Goal: Information Seeking & Learning: Compare options

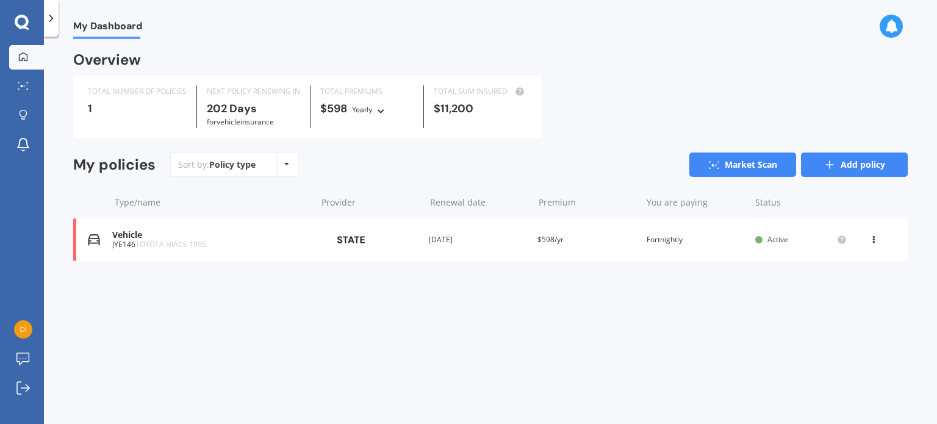
click at [824, 163] on icon at bounding box center [830, 165] width 12 height 12
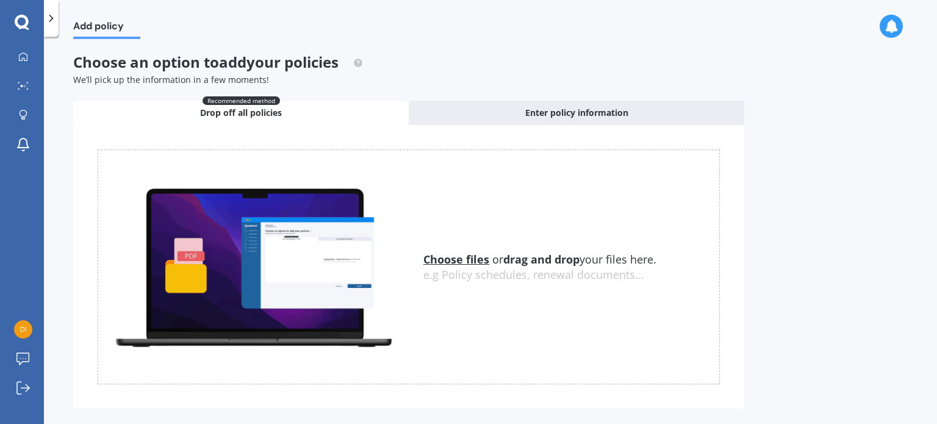
drag, startPoint x: 316, startPoint y: 273, endPoint x: 305, endPoint y: 278, distance: 11.8
click at [305, 278] on img at bounding box center [253, 266] width 311 height 171
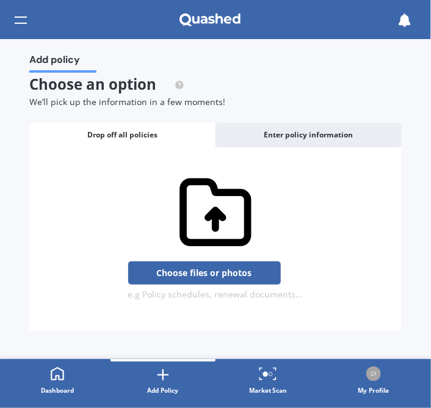
click at [145, 248] on div "Choose files or drag and drop your files here. Choose files or photos e.g Polic…" at bounding box center [215, 239] width 343 height 122
click at [90, 242] on div "Choose files or drag and drop your files here. Choose files or photos e.g Polic…" at bounding box center [215, 239] width 343 height 122
click at [167, 232] on div "Choose files or drag and drop your files here. Choose files or photos e.g Polic…" at bounding box center [215, 239] width 343 height 122
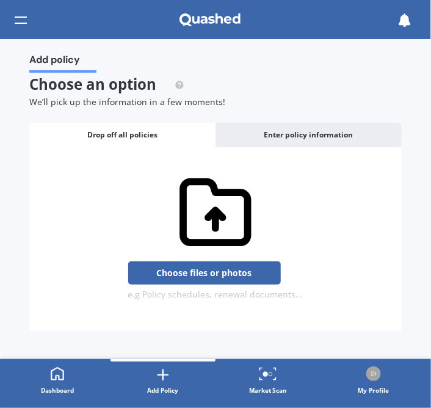
click at [123, 131] on span "Drop off all policies" at bounding box center [122, 135] width 70 height 9
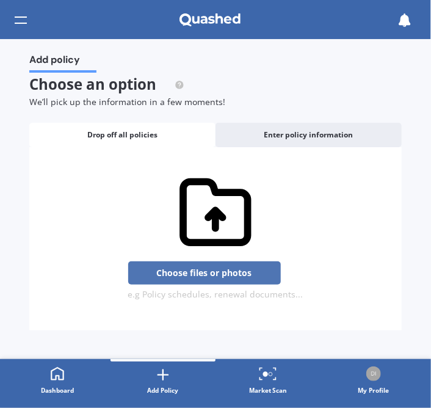
click at [198, 271] on button "Choose files or photos" at bounding box center [204, 272] width 153 height 23
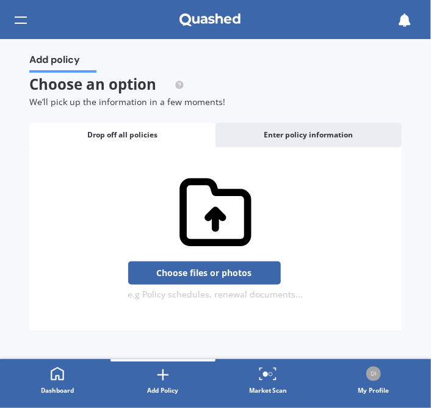
click at [154, 137] on span "Drop off all policies" at bounding box center [122, 135] width 70 height 9
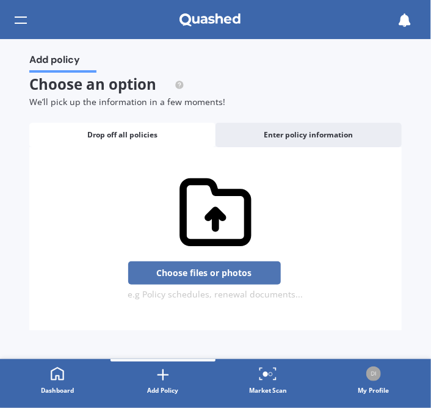
click at [185, 271] on button "Choose files or photos" at bounding box center [204, 272] width 153 height 23
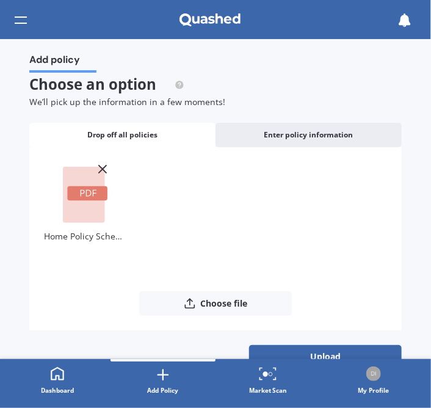
click at [425, 343] on div "Add policy Choose an option to add your policies We’ll pick up the information …" at bounding box center [215, 199] width 431 height 320
click at [353, 347] on button "Upload" at bounding box center [325, 356] width 153 height 23
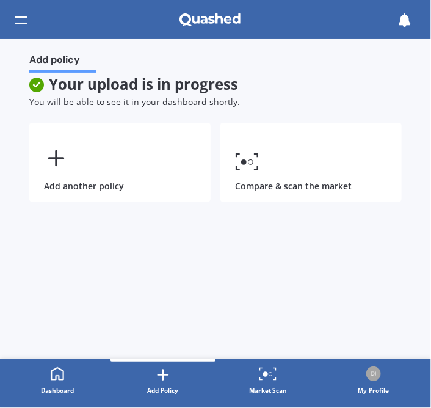
click at [54, 369] on icon at bounding box center [57, 373] width 13 height 13
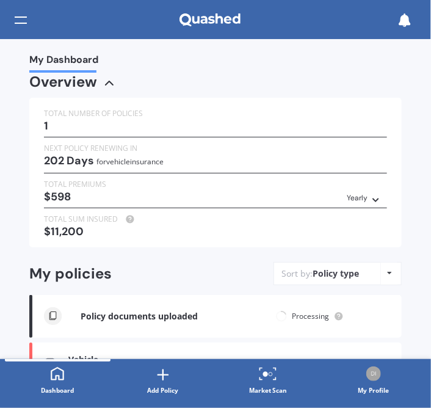
click at [424, 328] on div "My Dashboard Overview TOTAL NUMBER OF POLICIES 1 NEXT POLICY RENEWING [DATE] fo…" at bounding box center [215, 199] width 431 height 320
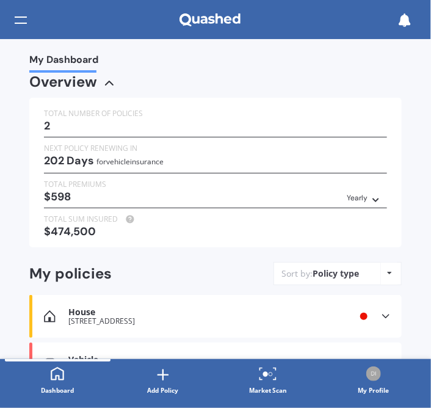
scroll to position [69, 0]
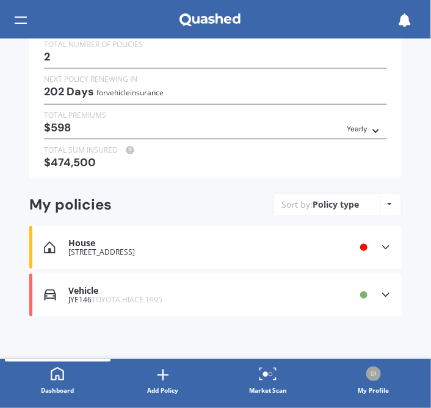
click at [381, 243] on icon at bounding box center [385, 247] width 12 height 12
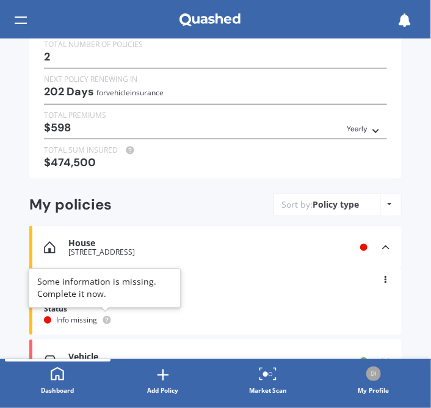
click at [105, 318] on circle at bounding box center [106, 320] width 8 height 8
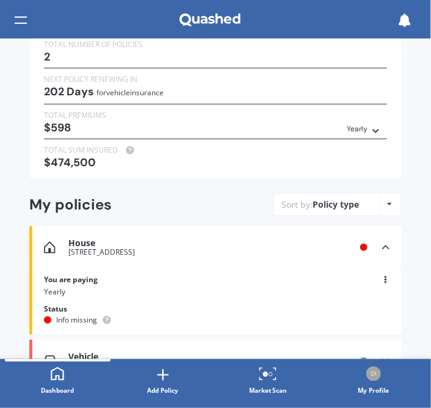
click at [381, 279] on icon at bounding box center [385, 276] width 9 height 7
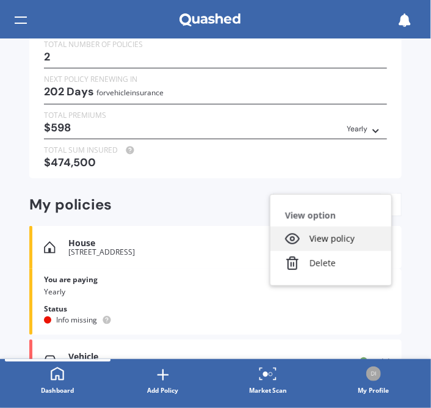
click at [324, 240] on div "View policy" at bounding box center [330, 238] width 121 height 24
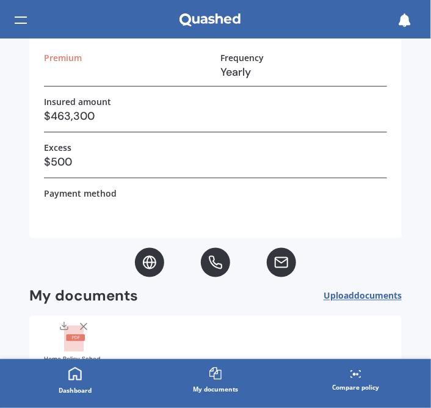
scroll to position [329, 0]
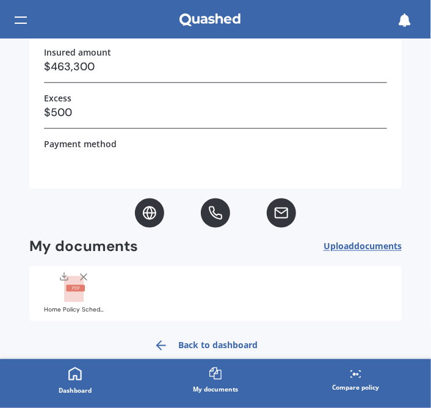
click at [362, 242] on span "documents" at bounding box center [378, 246] width 48 height 12
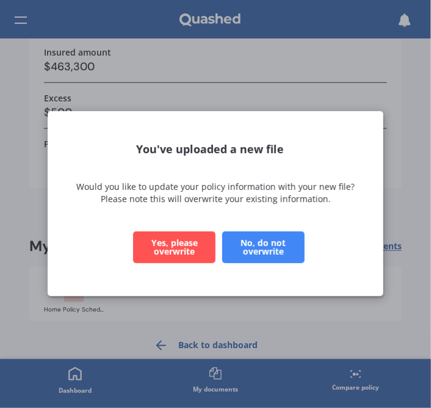
click at [261, 245] on button "No, do not overwrite" at bounding box center [263, 248] width 82 height 32
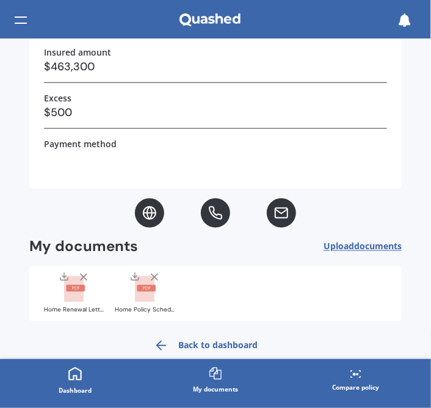
click at [195, 342] on link "Back to dashboard" at bounding box center [205, 345] width 118 height 29
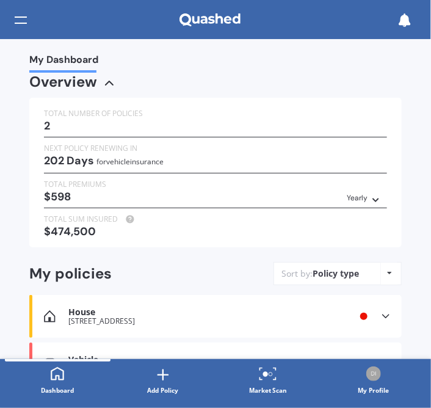
click at [379, 313] on icon at bounding box center [385, 316] width 12 height 12
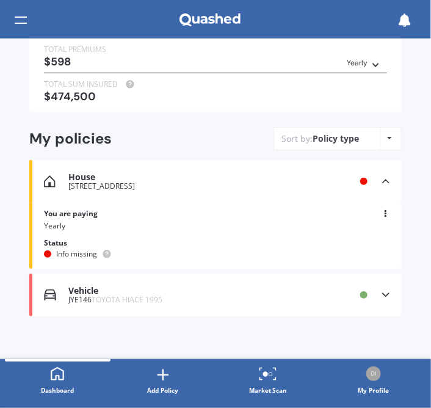
click at [381, 207] on icon at bounding box center [385, 210] width 9 height 7
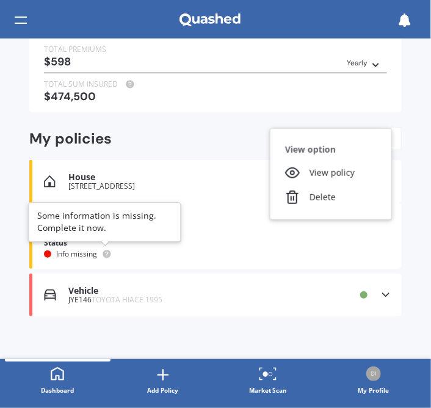
click at [106, 252] on icon at bounding box center [107, 253] width 2 height 2
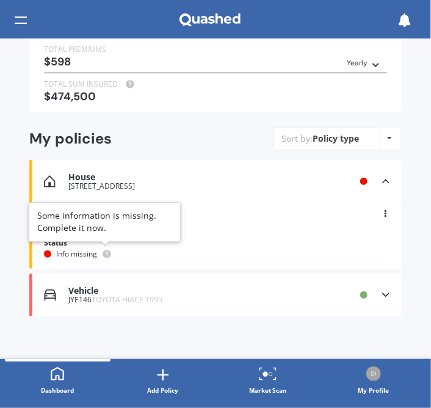
click at [106, 252] on icon at bounding box center [107, 253] width 2 height 2
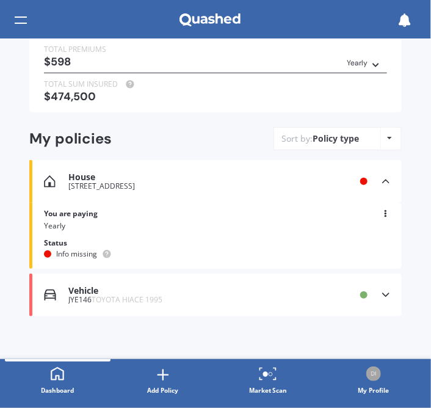
scroll to position [0, 0]
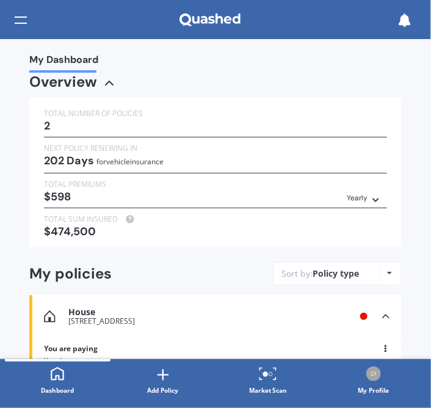
click at [63, 309] on div "House [STREET_ADDRESS] Provider Renewal date [DATE] Premium You are paying Year…" at bounding box center [215, 316] width 372 height 43
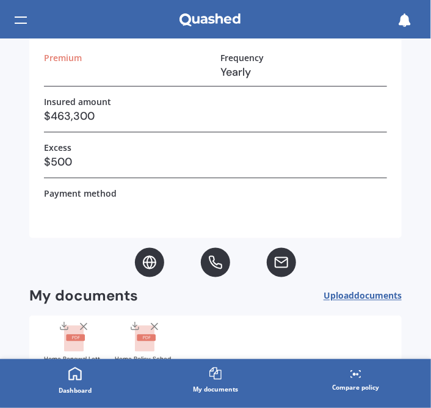
scroll to position [329, 0]
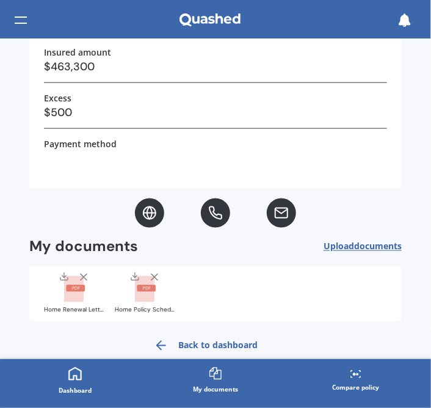
click at [64, 282] on div at bounding box center [64, 277] width 10 height 13
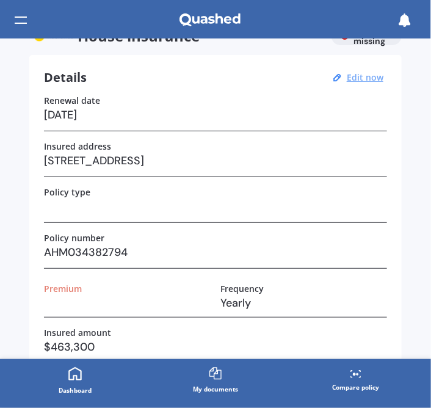
click at [351, 77] on u "Edit now" at bounding box center [365, 77] width 37 height 12
select select "16"
select select "09"
select select "2026"
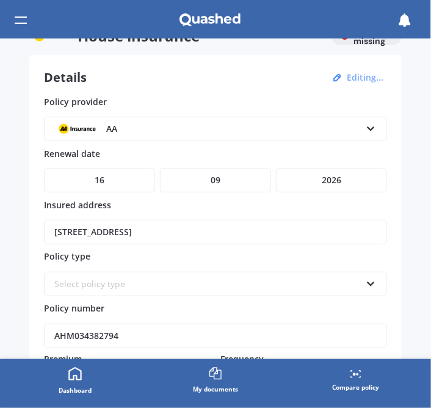
click at [121, 277] on div "Select policy type" at bounding box center [207, 283] width 306 height 13
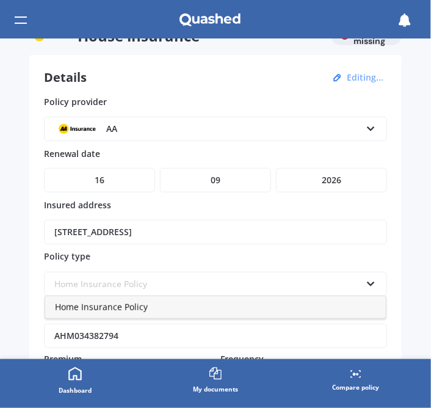
click at [122, 306] on span "Home Insurance Policy" at bounding box center [101, 307] width 93 height 12
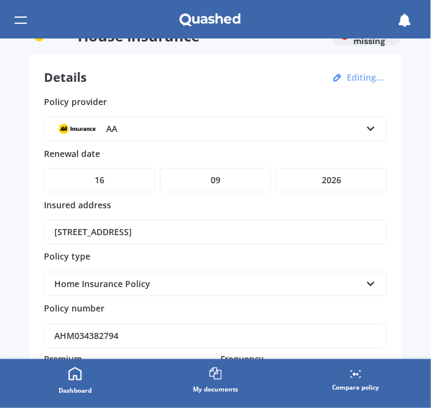
scroll to position [329, 0]
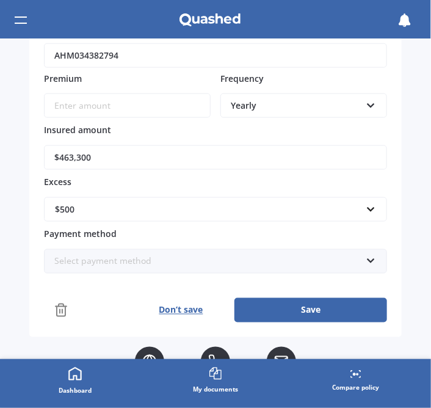
click at [366, 256] on icon at bounding box center [370, 258] width 10 height 9
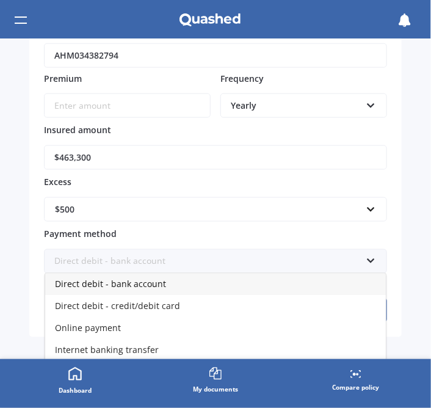
click at [362, 273] on div "Direct debit - bank account" at bounding box center [215, 284] width 340 height 22
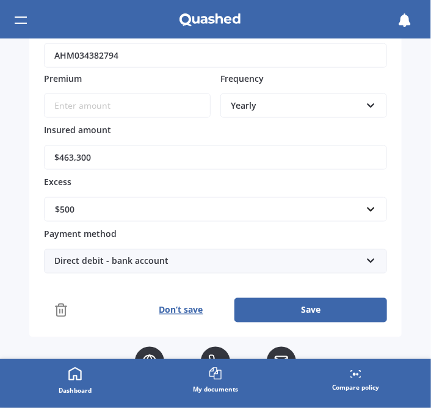
click at [85, 101] on input "Premium" at bounding box center [127, 105] width 167 height 24
click at [125, 114] on input "Premium" at bounding box center [127, 105] width 167 height 24
type input "$1,629.02"
click at [365, 257] on icon at bounding box center [370, 258] width 10 height 9
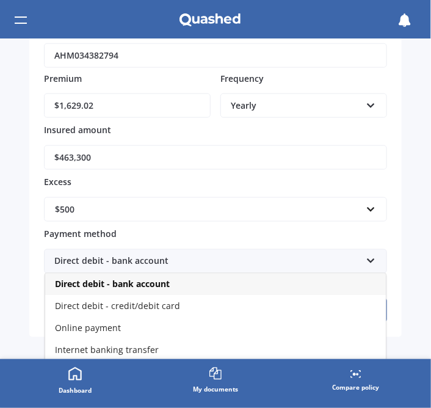
click at [365, 257] on icon at bounding box center [370, 258] width 10 height 9
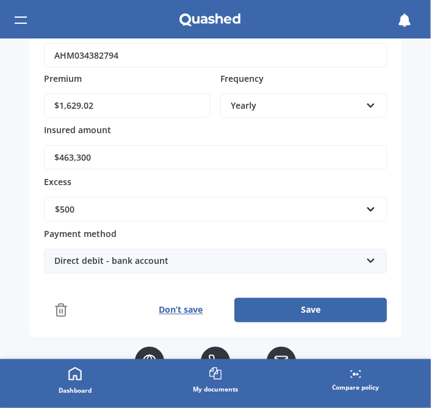
click at [354, 258] on div "Direct debit - bank account" at bounding box center [207, 260] width 306 height 13
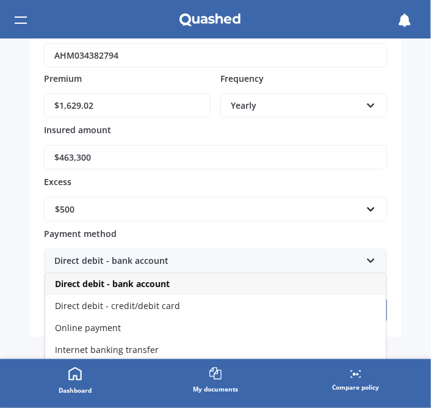
scroll to position [23, 0]
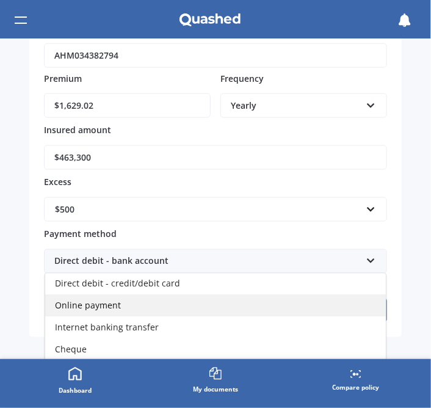
click at [113, 301] on span "Online payment" at bounding box center [88, 306] width 66 height 12
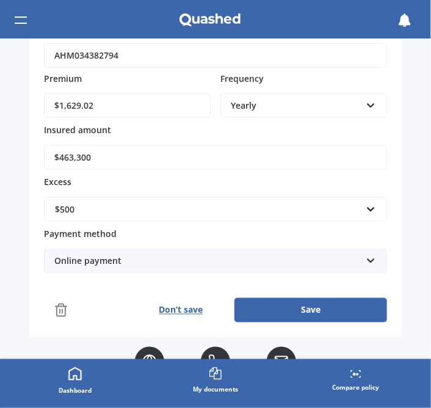
click at [367, 254] on icon at bounding box center [370, 258] width 10 height 9
click at [415, 254] on div "Policy details House insurance Info missing Details Editing... Policy provider …" at bounding box center [215, 199] width 431 height 320
click at [293, 309] on button "Save" at bounding box center [310, 310] width 153 height 24
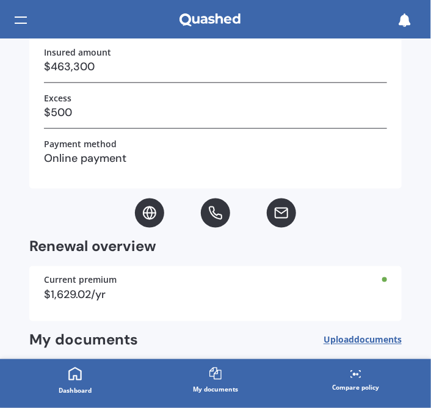
click at [343, 379] on link "Compare policy" at bounding box center [356, 381] width 140 height 44
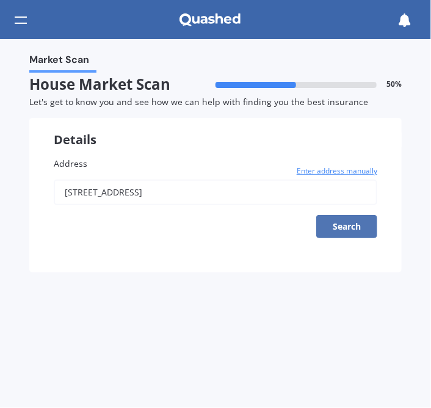
click at [340, 225] on button "Search" at bounding box center [346, 226] width 61 height 23
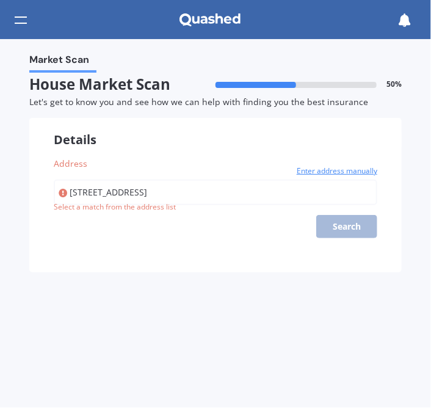
type input "[STREET_ADDRESS]"
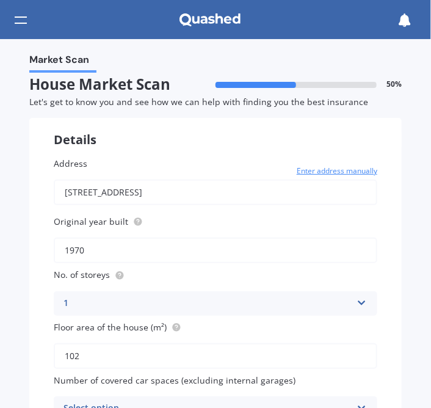
click at [422, 340] on div "Market Scan House Market Scan 50 % Let's get to know you and see how we can hel…" at bounding box center [215, 223] width 431 height 368
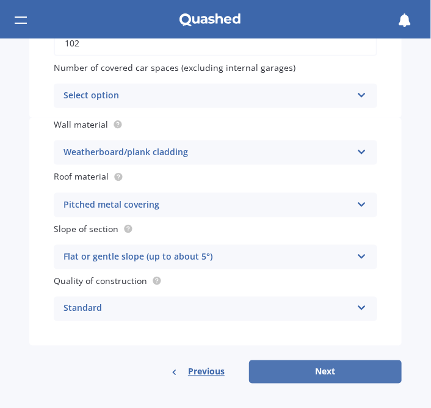
click at [309, 378] on button "Next" at bounding box center [325, 371] width 153 height 23
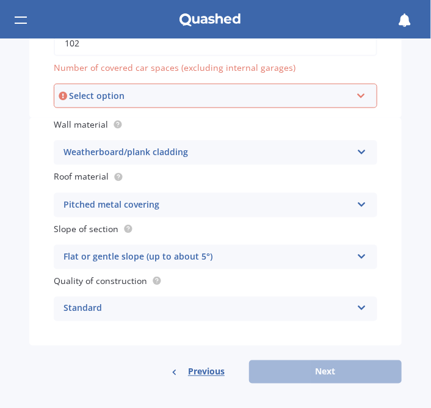
click at [322, 97] on div "Select option" at bounding box center [210, 95] width 282 height 13
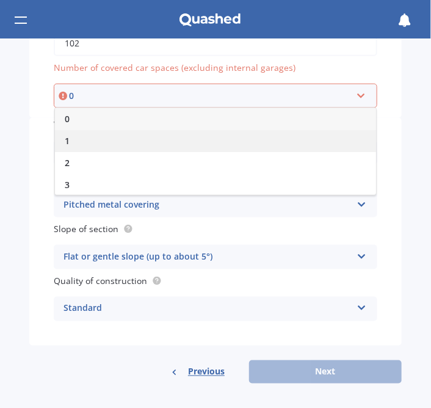
click at [228, 132] on div "1" at bounding box center [215, 141] width 321 height 22
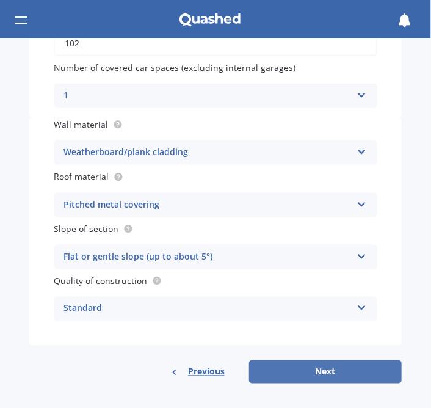
click at [303, 372] on button "Next" at bounding box center [325, 371] width 153 height 23
select select "01"
select select "1972"
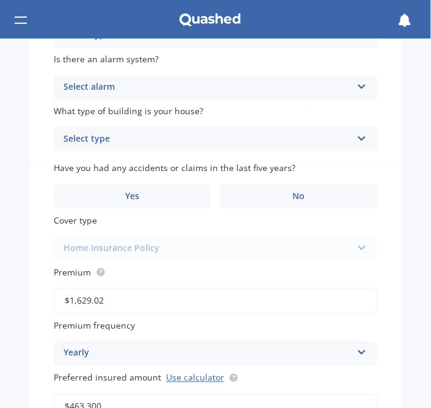
scroll to position [0, 0]
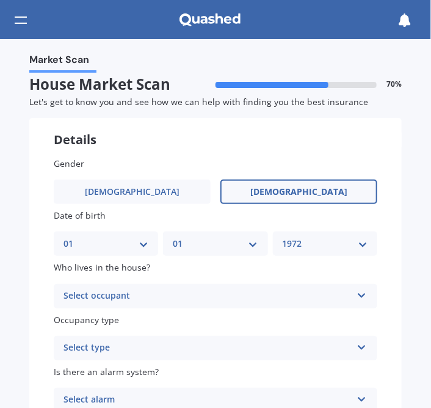
click at [356, 292] on icon at bounding box center [361, 293] width 10 height 9
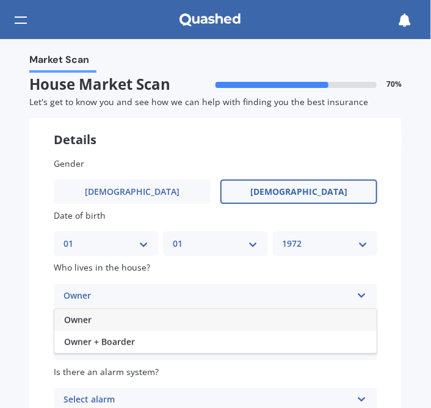
click at [328, 317] on div "Owner" at bounding box center [215, 320] width 322 height 22
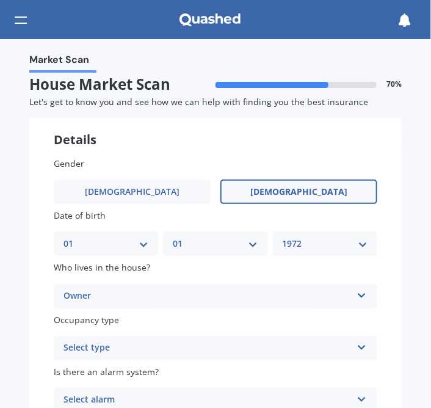
click at [363, 329] on div "Occupancy type Select type Permanent Holiday (without tenancy)" at bounding box center [215, 336] width 323 height 47
click at [356, 347] on icon at bounding box center [361, 344] width 10 height 9
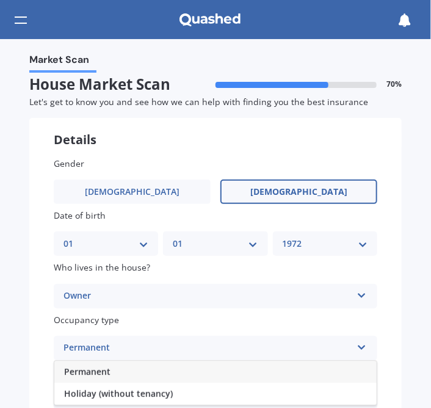
scroll to position [322, 0]
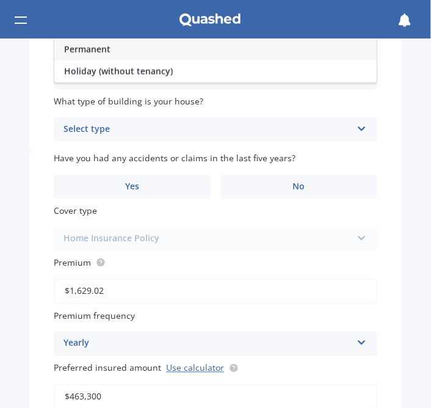
click at [266, 48] on div "Permanent" at bounding box center [215, 49] width 322 height 22
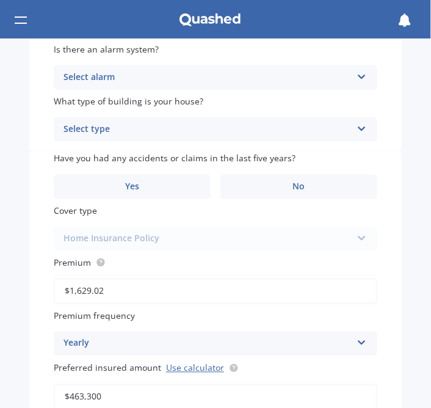
click at [348, 123] on div "Select type Freestanding Multi-unit (in a block of 6 or less) Multi-unit (in a …" at bounding box center [215, 129] width 323 height 24
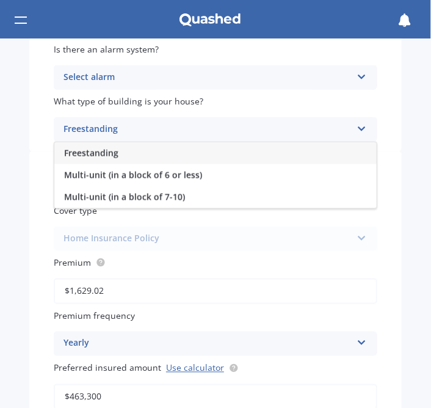
click at [160, 151] on div "Freestanding" at bounding box center [215, 153] width 322 height 22
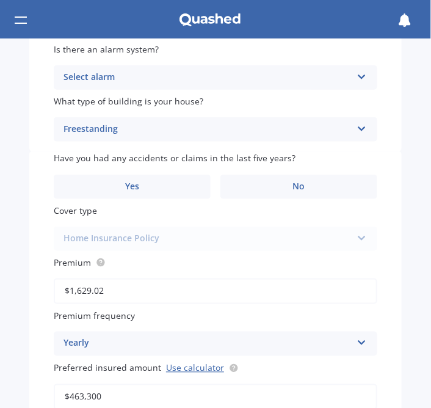
scroll to position [486, 0]
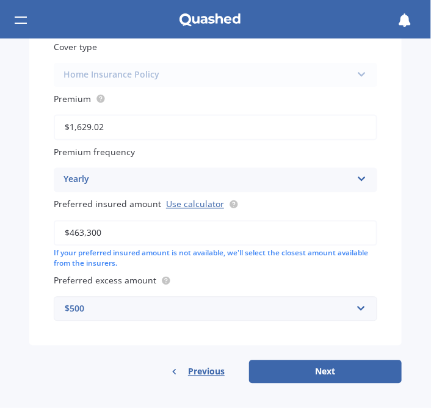
click at [106, 224] on input "$463,300" at bounding box center [215, 233] width 323 height 26
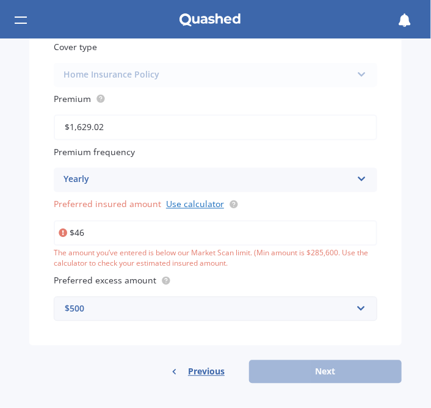
type input "$4"
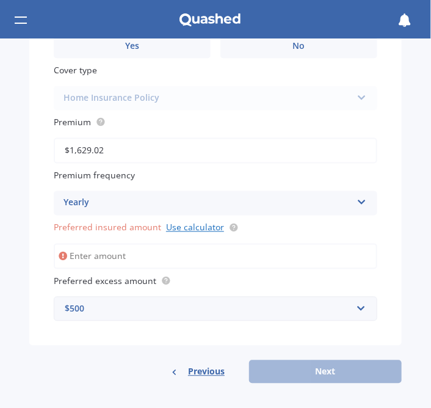
scroll to position [463, 0]
click at [193, 228] on link "Use calculator" at bounding box center [195, 227] width 58 height 12
click at [118, 254] on input "Preferred insured amount Use calculator" at bounding box center [215, 256] width 323 height 26
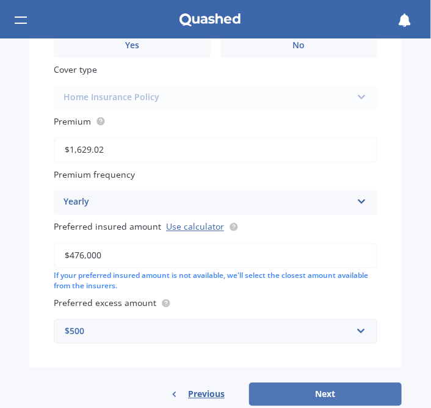
type input "$476,000"
click at [278, 394] on button "Next" at bounding box center [325, 394] width 153 height 23
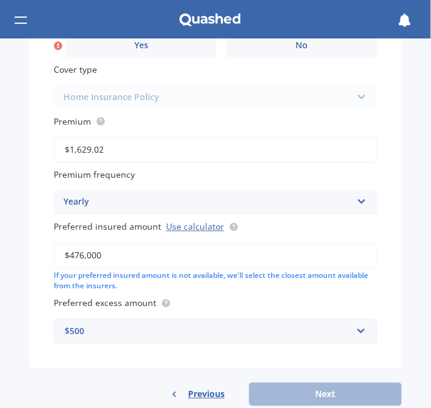
scroll to position [326, 0]
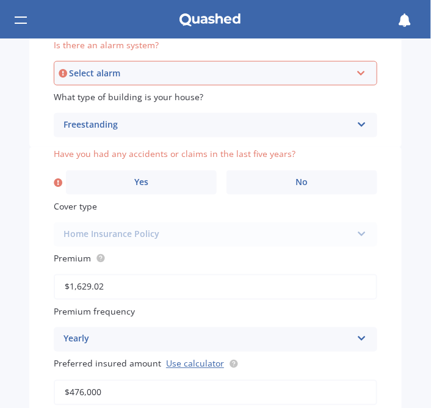
click at [359, 73] on icon at bounding box center [361, 70] width 10 height 9
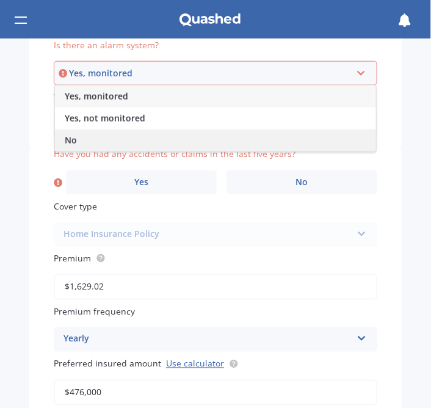
click at [132, 138] on div "No" at bounding box center [215, 140] width 321 height 22
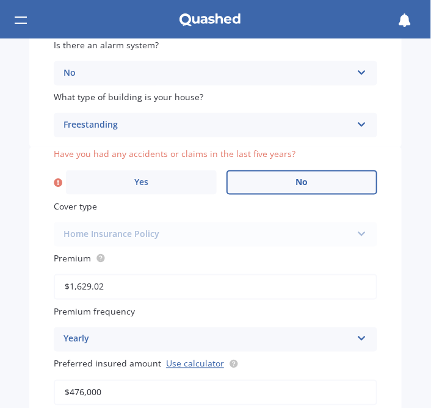
click at [310, 178] on label "No" at bounding box center [301, 182] width 151 height 24
click at [0, 0] on input "No" at bounding box center [0, 0] width 0 height 0
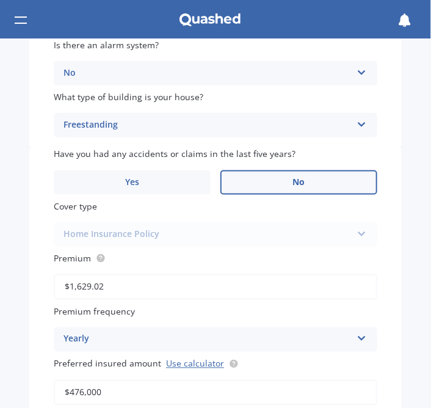
scroll to position [486, 0]
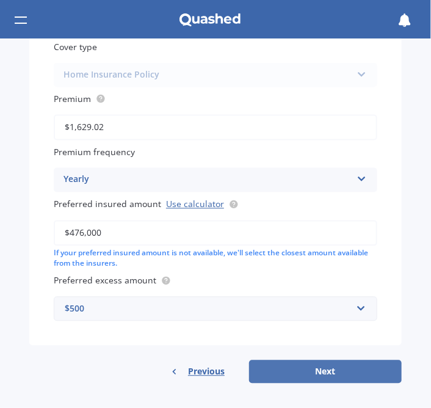
click at [347, 372] on button "Next" at bounding box center [325, 371] width 153 height 23
select select "01"
select select "1972"
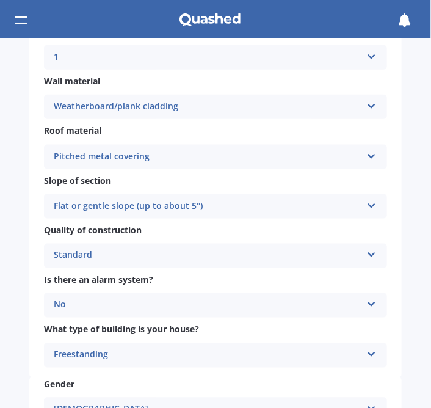
scroll to position [967, 0]
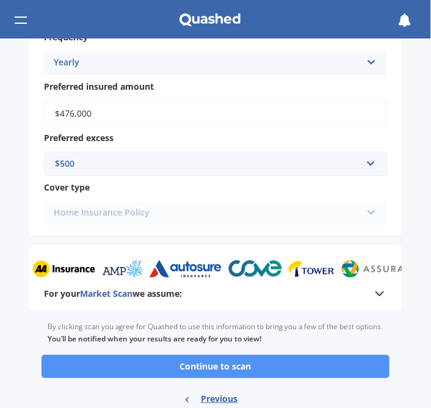
click at [267, 363] on button "Continue to scan" at bounding box center [215, 365] width 348 height 23
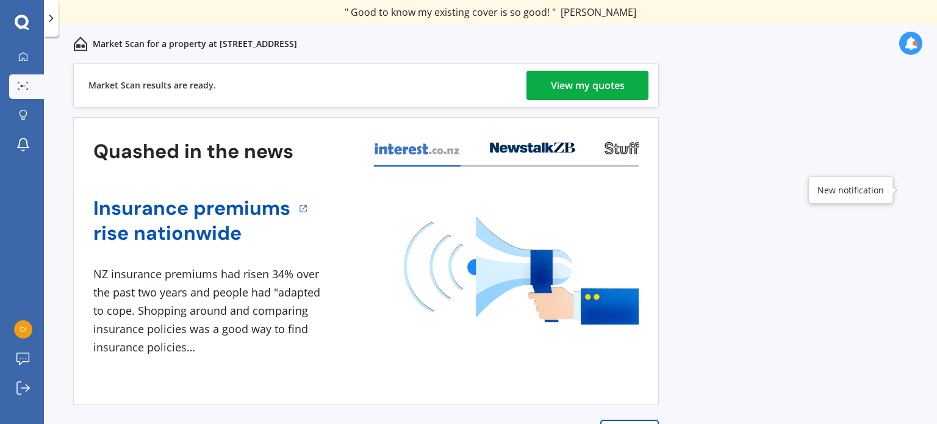
click at [595, 92] on div "View my quotes" at bounding box center [588, 85] width 74 height 29
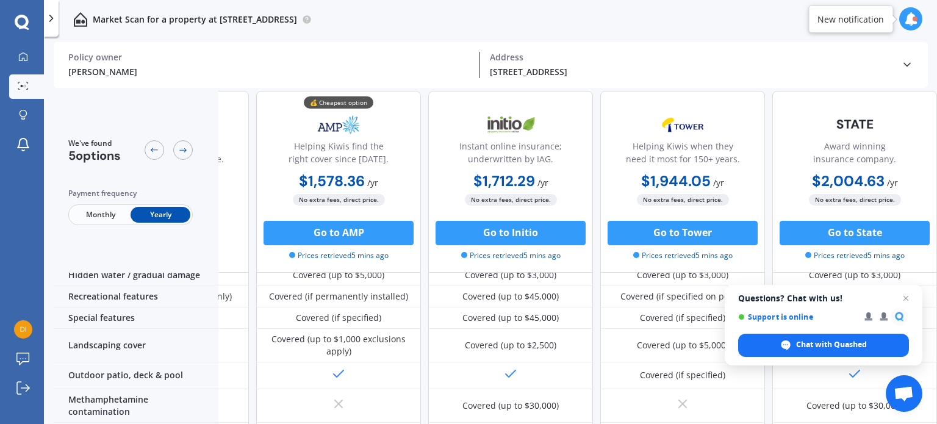
scroll to position [573, 140]
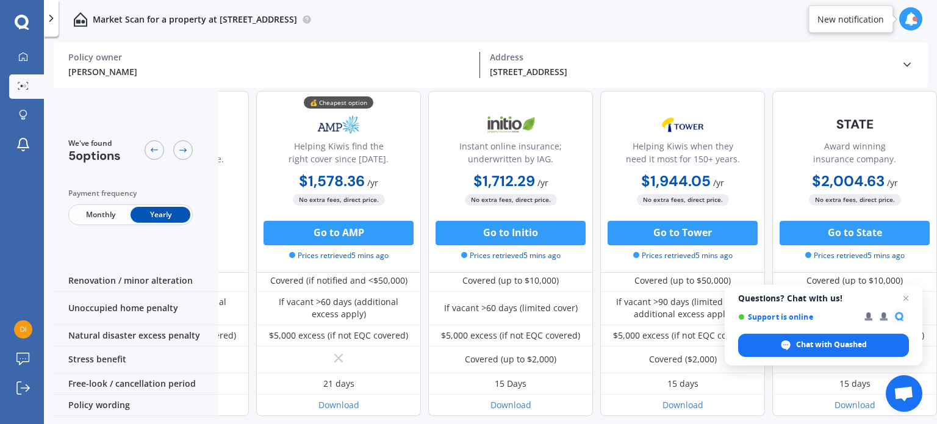
click at [99, 209] on span "Monthly" at bounding box center [101, 215] width 60 height 16
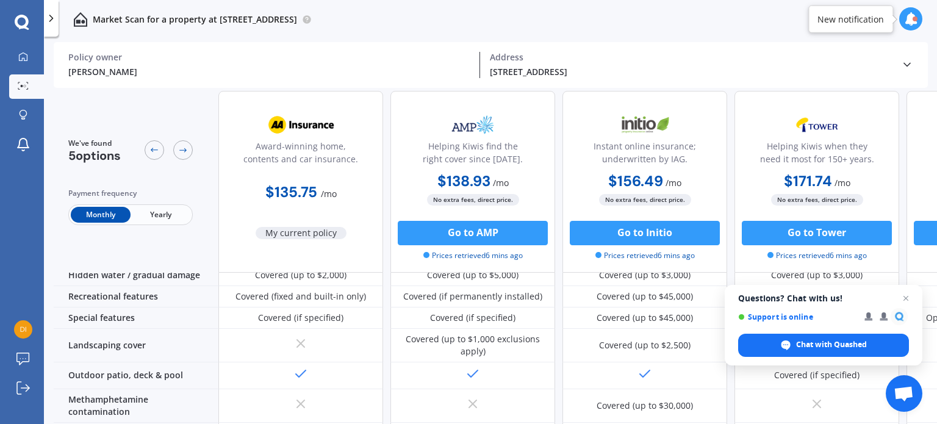
scroll to position [573, 0]
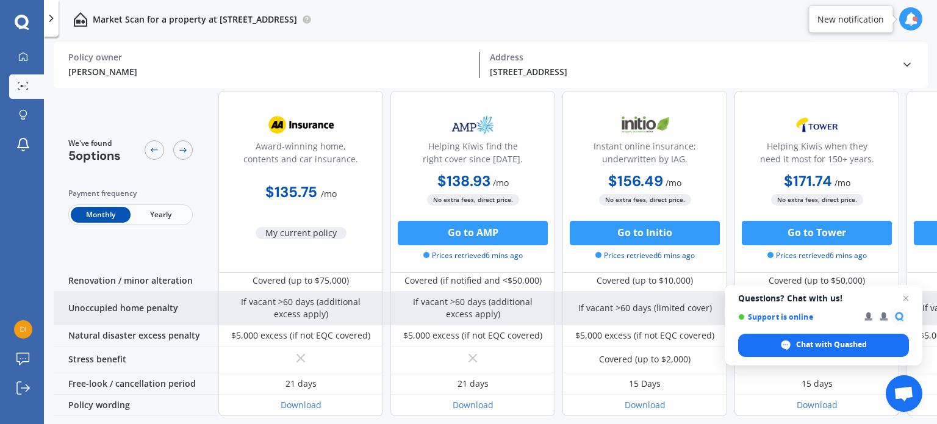
click at [483, 296] on div "If vacant >60 days (additional excess apply)" at bounding box center [473, 308] width 146 height 24
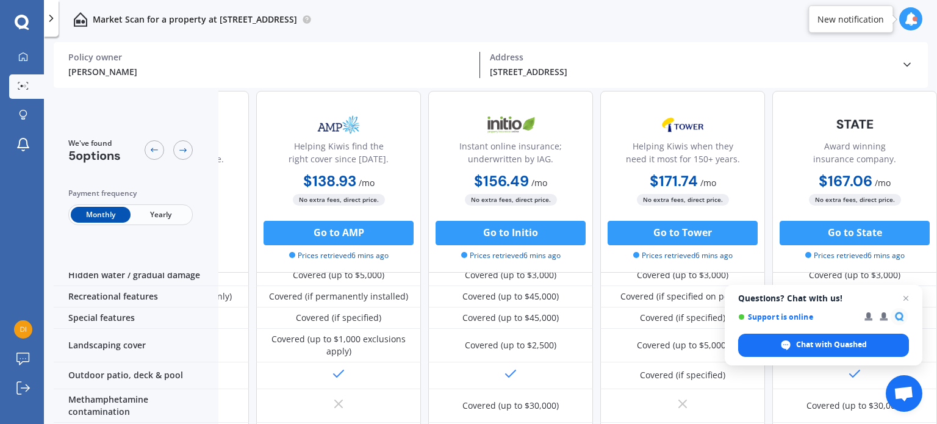
scroll to position [573, 140]
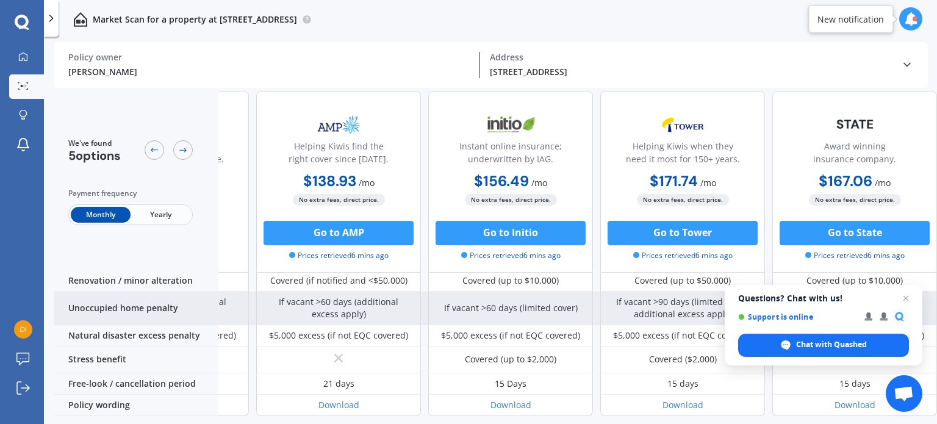
click at [653, 296] on div "If vacant >90 days (limited cover, additional excess apply)" at bounding box center [682, 308] width 146 height 24
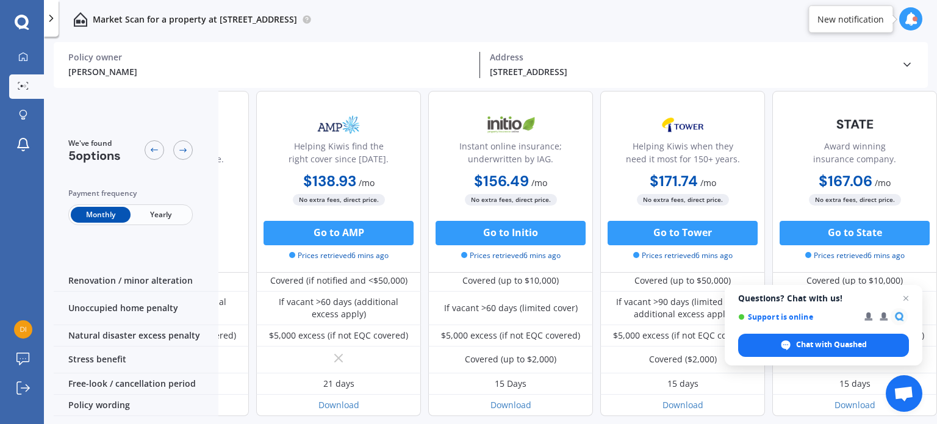
click at [675, 178] on b "$171.74" at bounding box center [674, 180] width 48 height 19
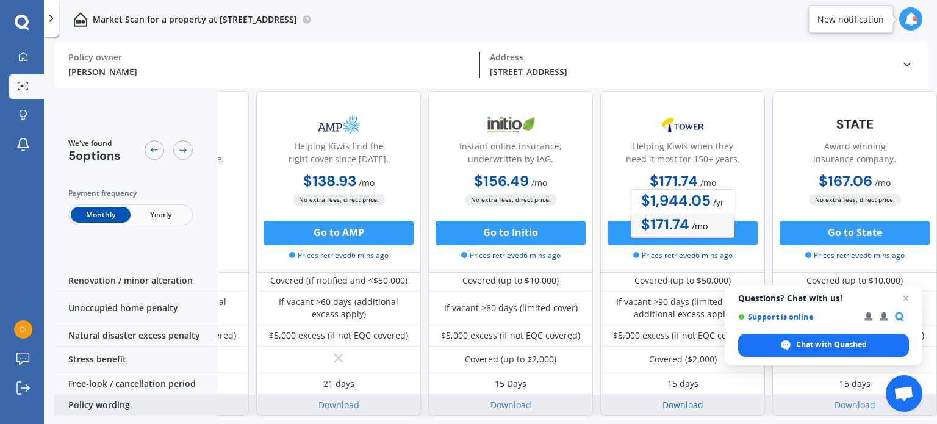
click at [683, 399] on link "Download" at bounding box center [683, 405] width 41 height 12
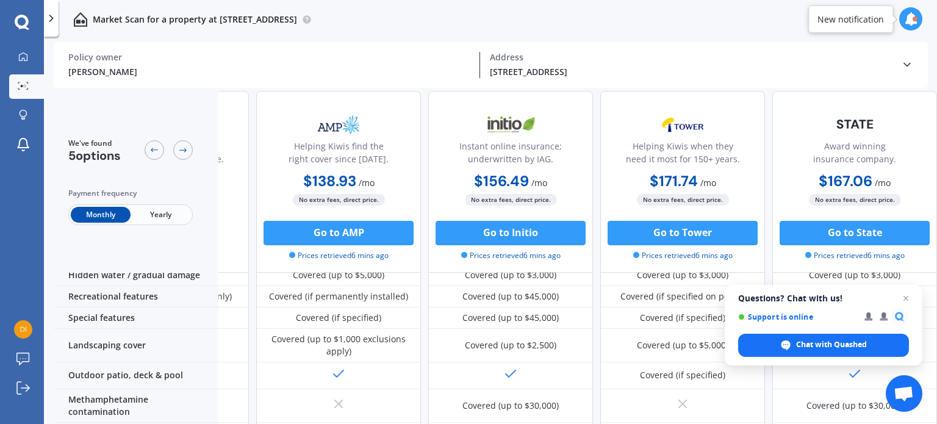
scroll to position [0, 140]
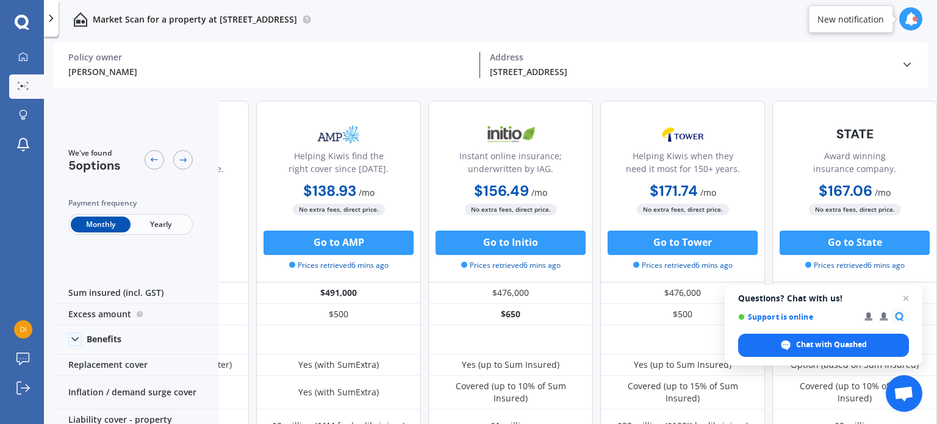
click at [904, 16] on icon at bounding box center [910, 18] width 13 height 13
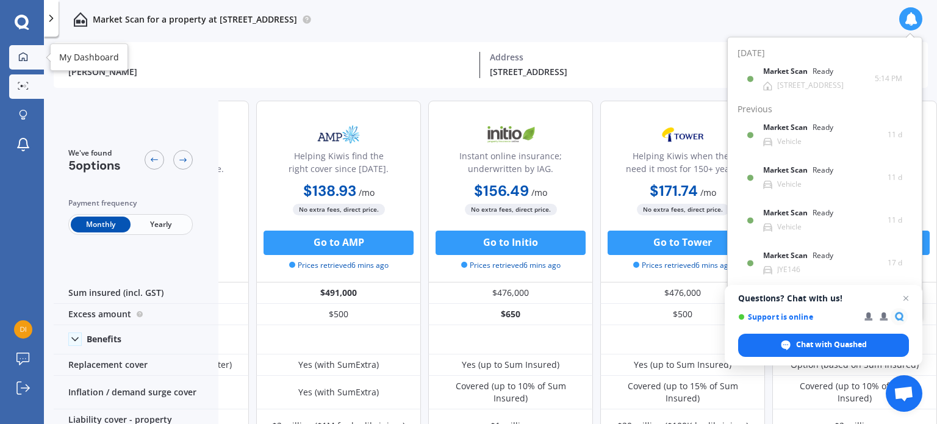
click at [24, 50] on link "My Dashboard" at bounding box center [26, 57] width 35 height 24
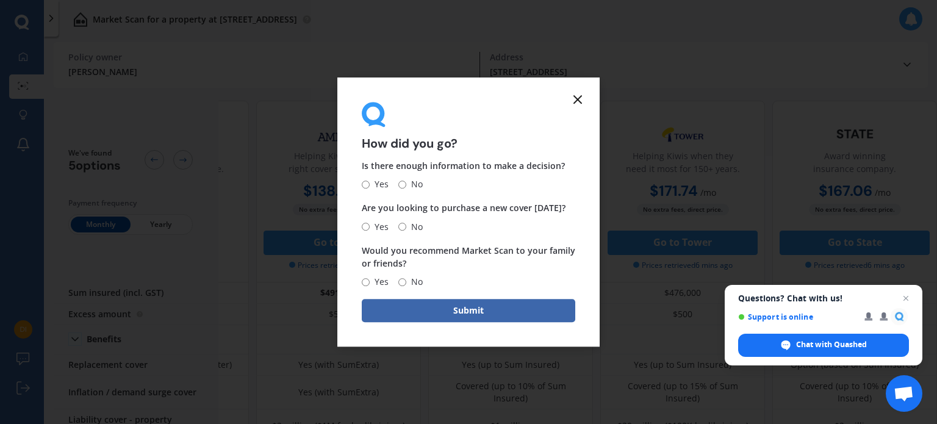
click at [581, 79] on form "How did you go? Is there enough information to make a decision? Yes No Are you …" at bounding box center [468, 212] width 262 height 270
click at [578, 101] on icon at bounding box center [577, 99] width 15 height 15
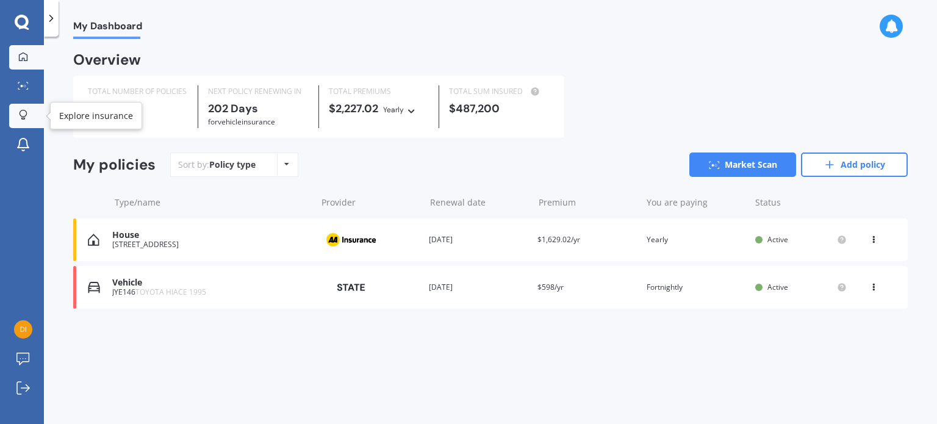
click at [24, 114] on icon at bounding box center [23, 115] width 9 height 10
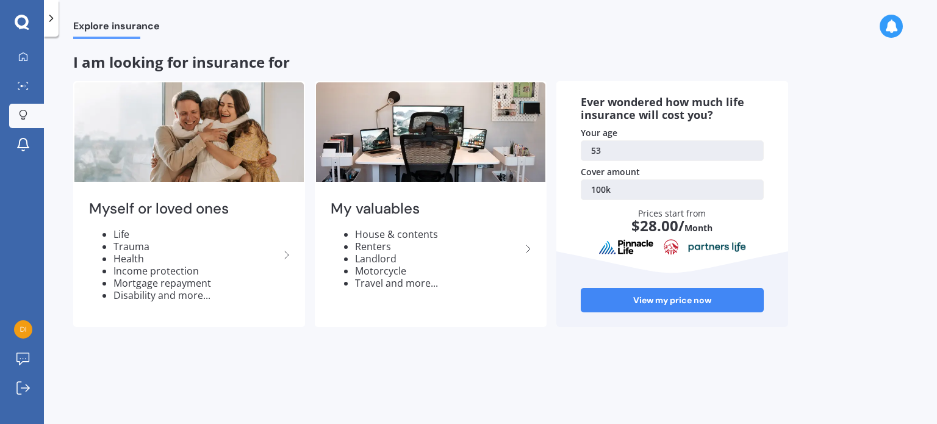
click at [52, 15] on icon at bounding box center [51, 18] width 12 height 12
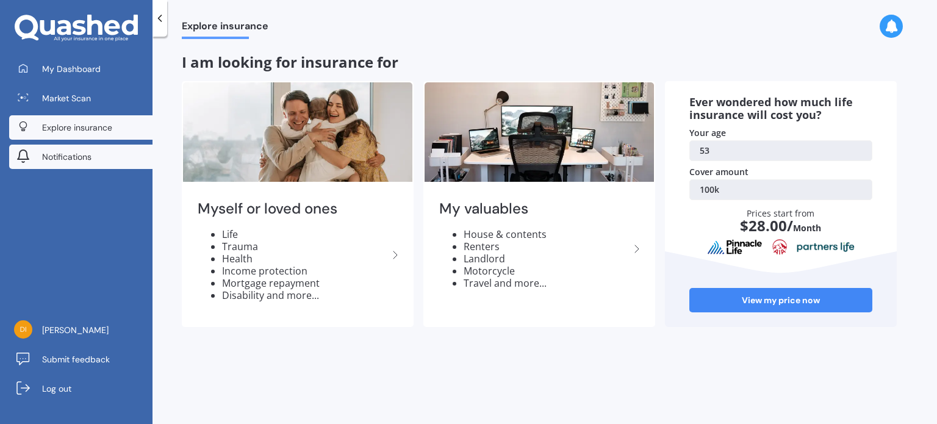
click at [57, 148] on link "Notifications" at bounding box center [80, 157] width 143 height 24
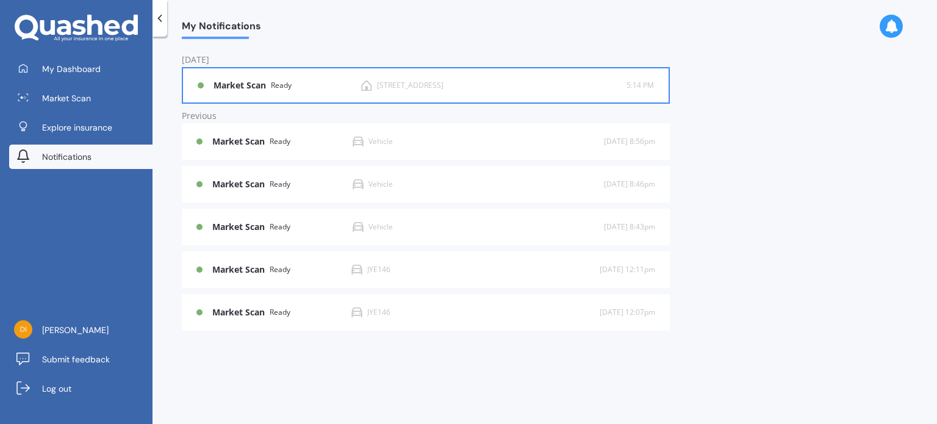
click at [279, 87] on div "Ready" at bounding box center [281, 85] width 21 height 9
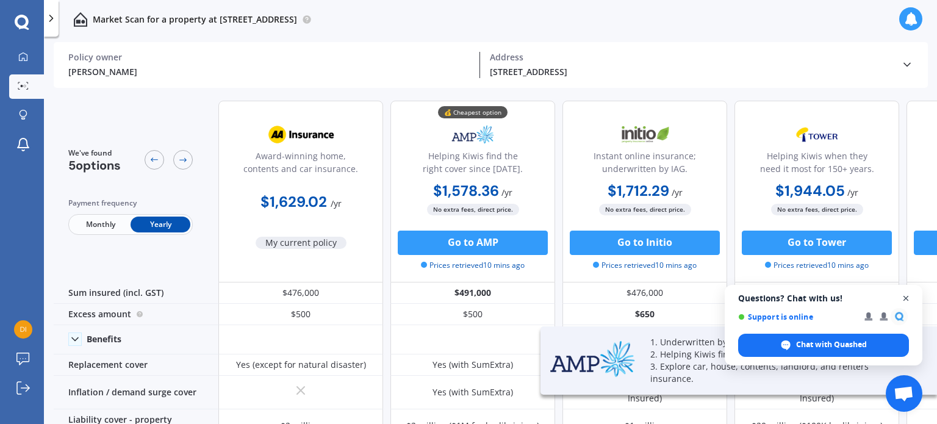
click at [905, 299] on span "Open chat" at bounding box center [906, 298] width 15 height 15
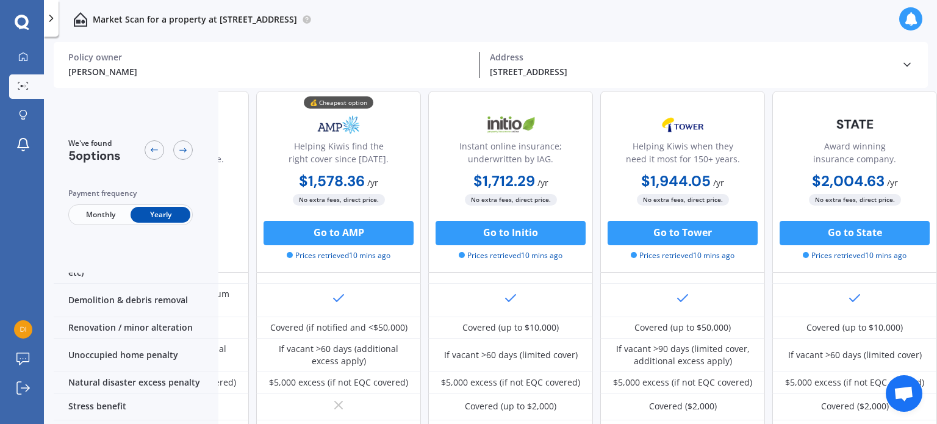
scroll to position [604, 140]
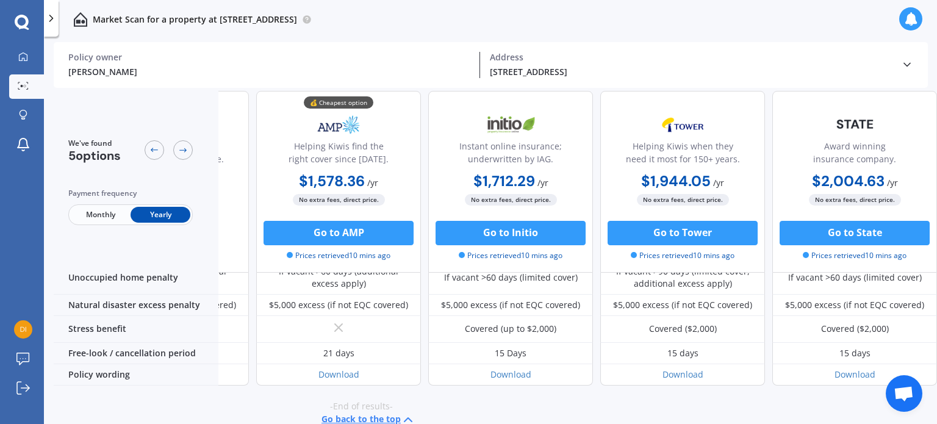
click at [658, 182] on b "$1,944.05" at bounding box center [676, 180] width 70 height 19
click at [657, 197] on b "$1,944.05" at bounding box center [676, 200] width 70 height 19
click at [52, 12] on icon at bounding box center [51, 18] width 12 height 12
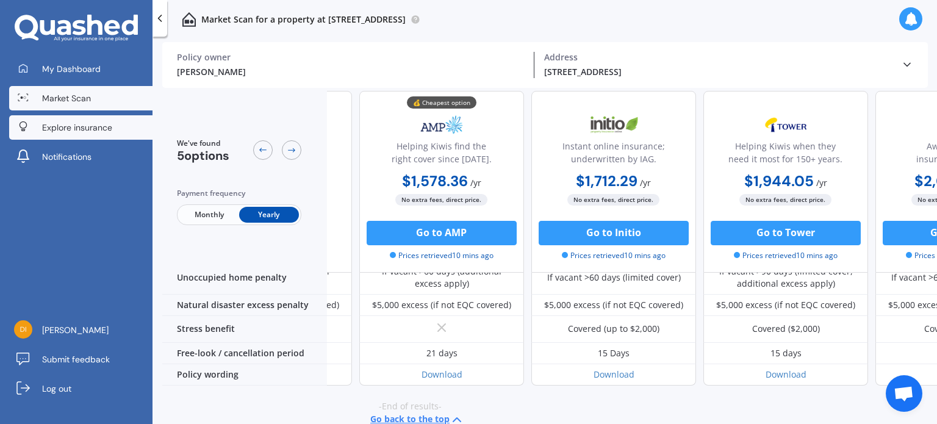
click at [45, 131] on span "Explore insurance" at bounding box center [77, 127] width 70 height 12
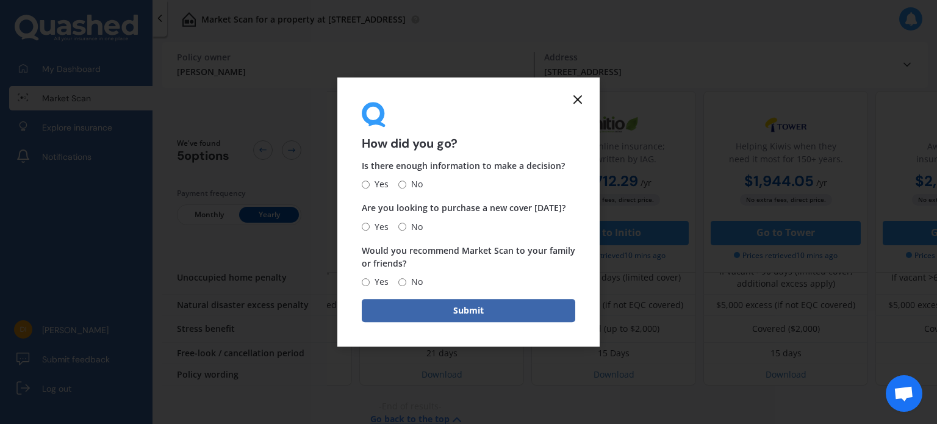
click at [403, 186] on input "No" at bounding box center [402, 185] width 8 height 8
radio input "true"
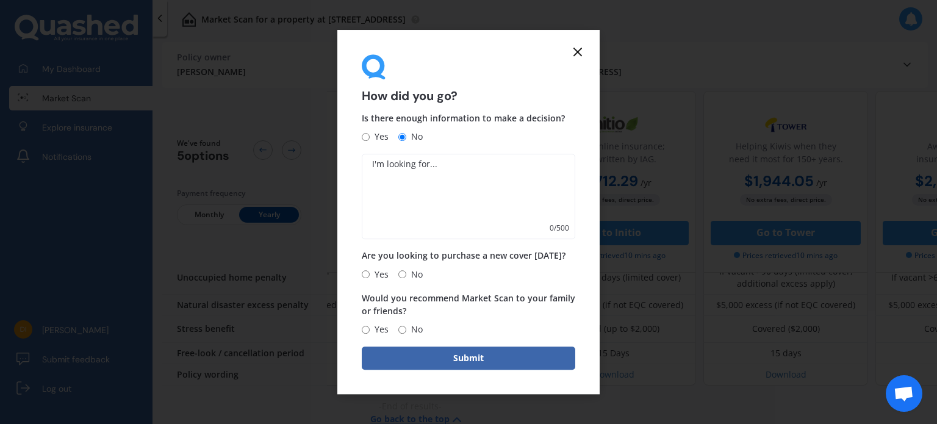
click at [577, 43] on form "How did you go? Is there enough information to make a decision? Yes No 0 / 500 …" at bounding box center [468, 212] width 262 height 365
click at [578, 51] on line at bounding box center [577, 51] width 7 height 7
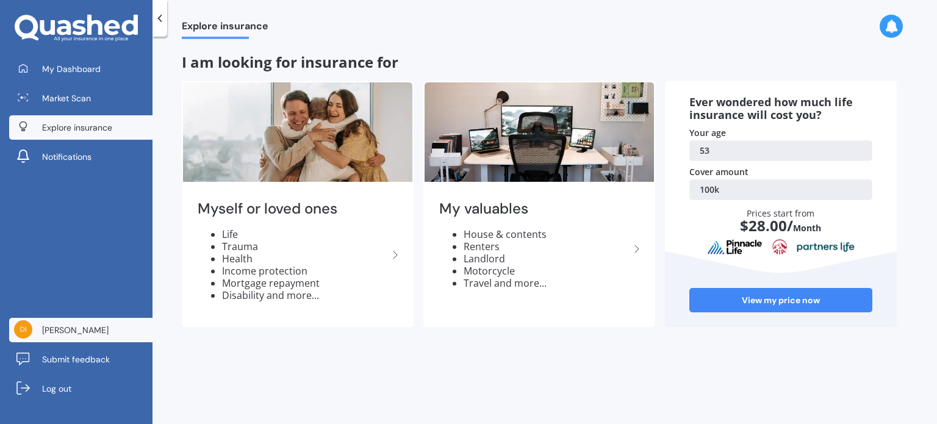
click at [87, 334] on span "[PERSON_NAME]" at bounding box center [75, 330] width 66 height 12
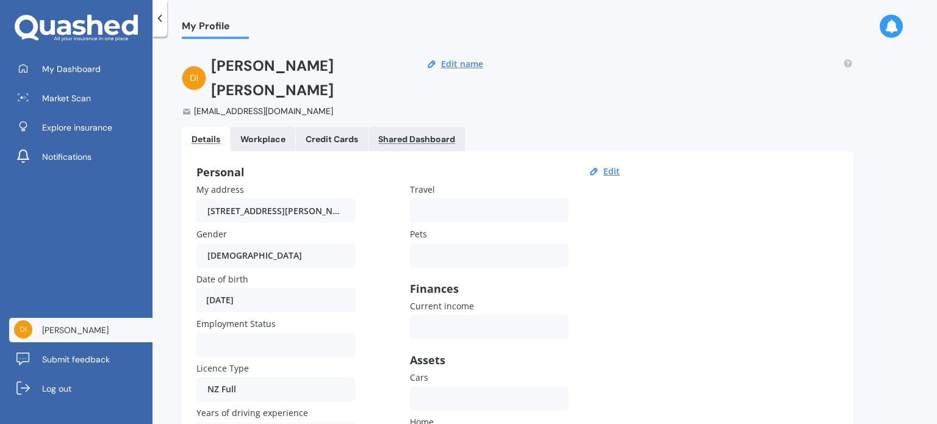
click at [398, 134] on div "Shared Dashboard" at bounding box center [416, 139] width 77 height 10
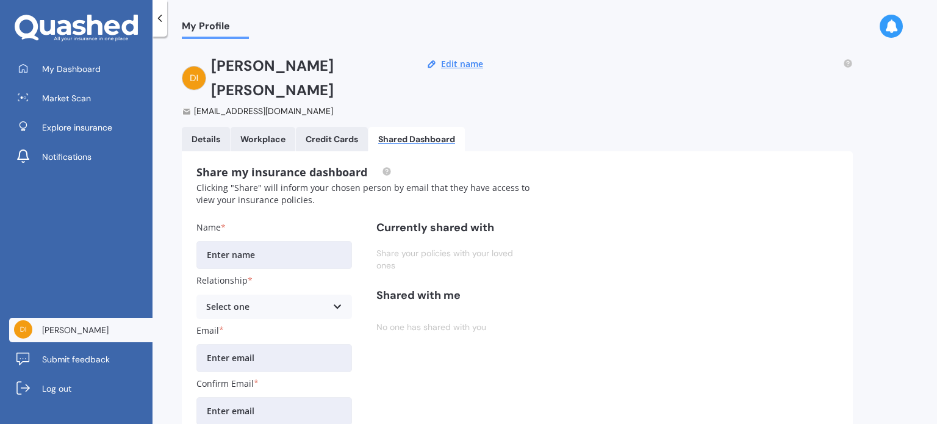
click at [347, 127] on Cards "Credit Cards" at bounding box center [332, 139] width 72 height 24
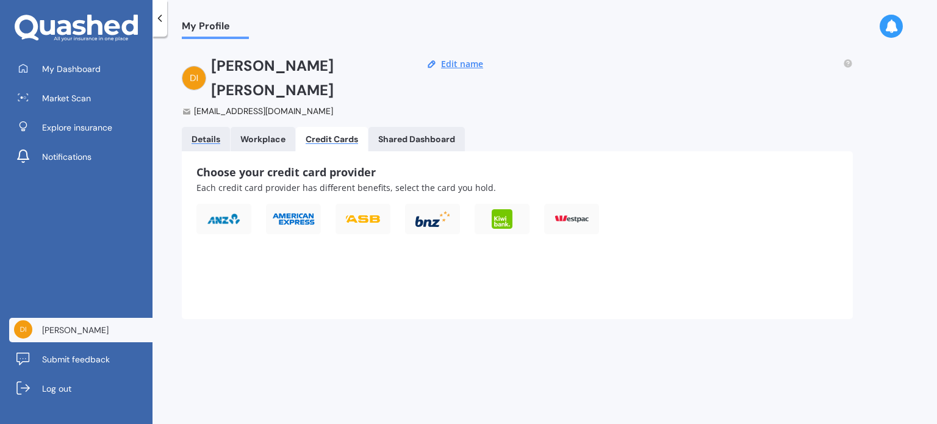
click at [205, 134] on div "Details" at bounding box center [206, 139] width 29 height 10
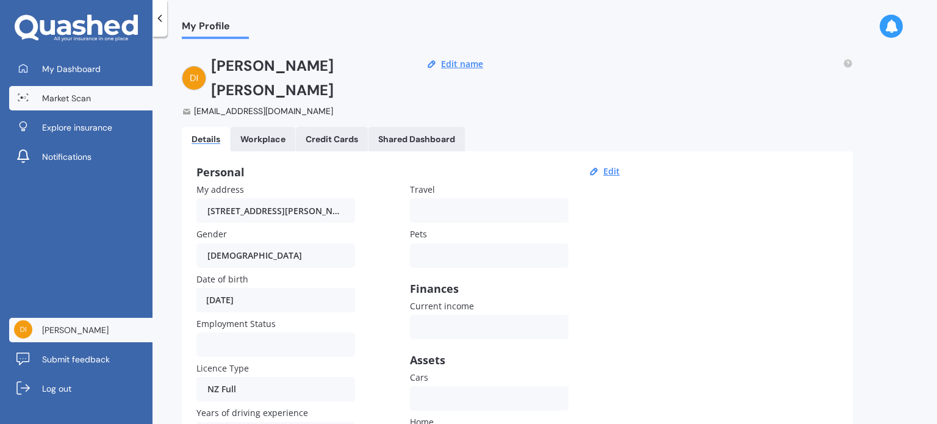
click at [92, 99] on link "Market Scan" at bounding box center [80, 98] width 143 height 24
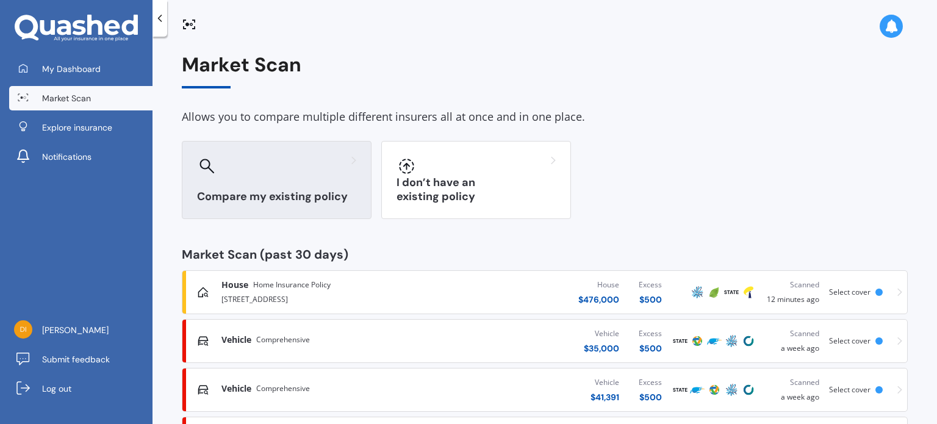
click at [224, 179] on div "Compare my existing policy" at bounding box center [277, 180] width 190 height 78
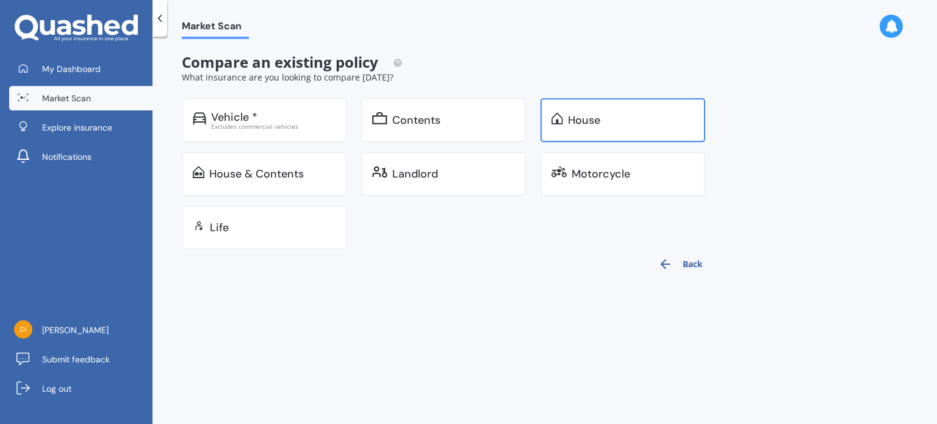
click at [583, 120] on div "House" at bounding box center [584, 120] width 32 height 12
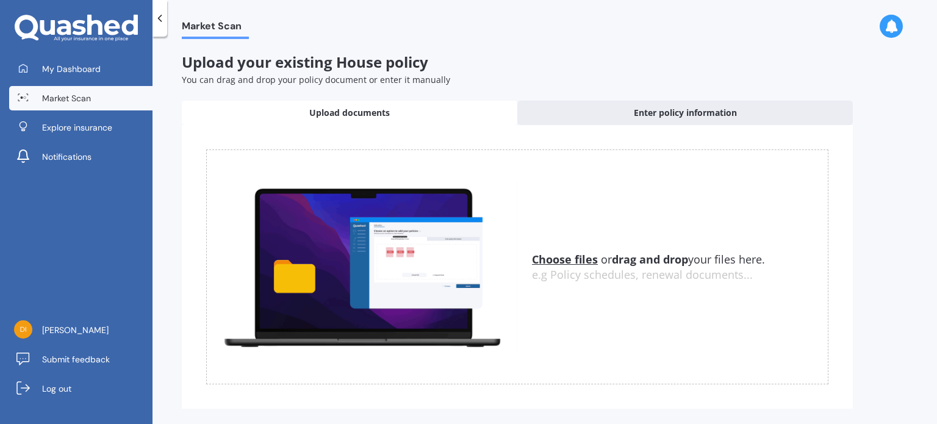
click at [160, 20] on polyline at bounding box center [160, 18] width 3 height 6
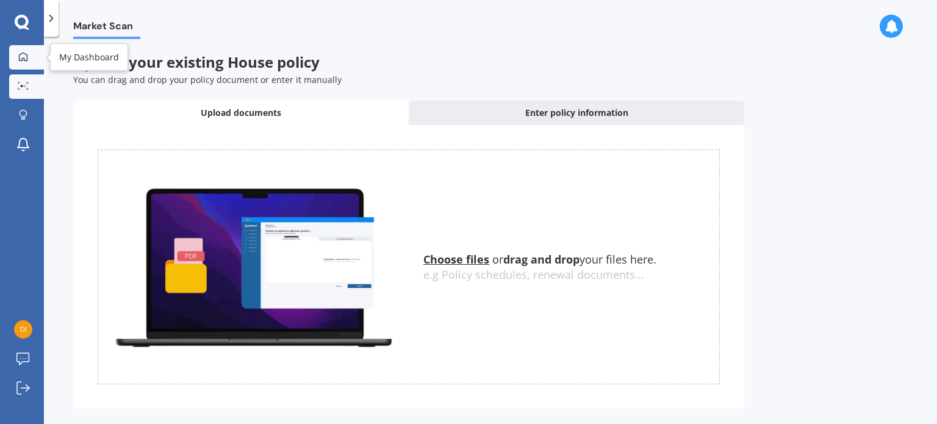
click at [29, 56] on div at bounding box center [23, 57] width 18 height 11
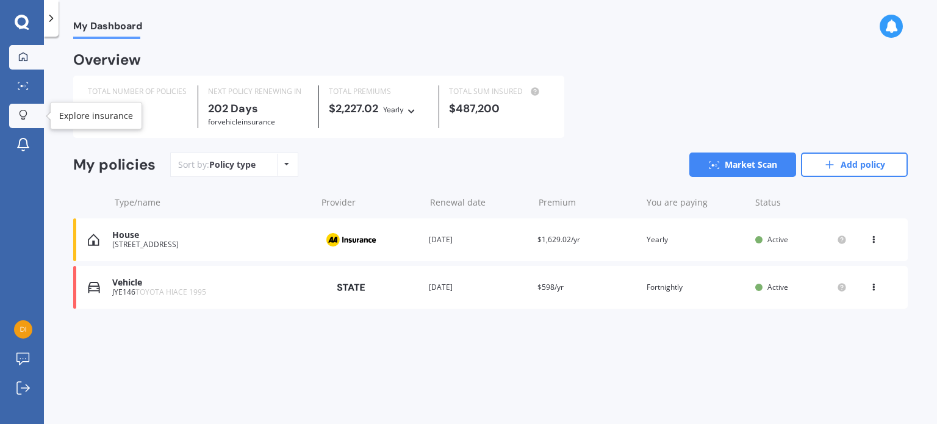
click at [25, 115] on icon at bounding box center [23, 113] width 7 height 7
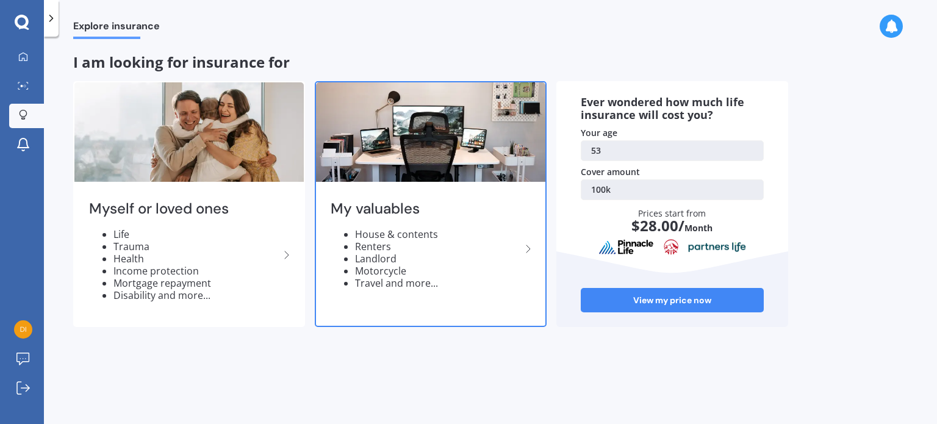
click at [511, 234] on li "House & contents" at bounding box center [438, 234] width 166 height 12
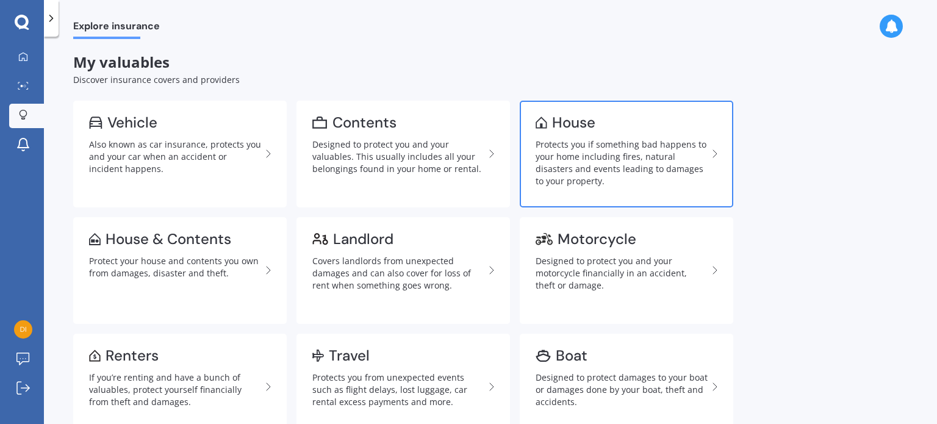
click at [592, 148] on div "Protects you if something bad happens to your home including fires, natural dis…" at bounding box center [622, 162] width 172 height 49
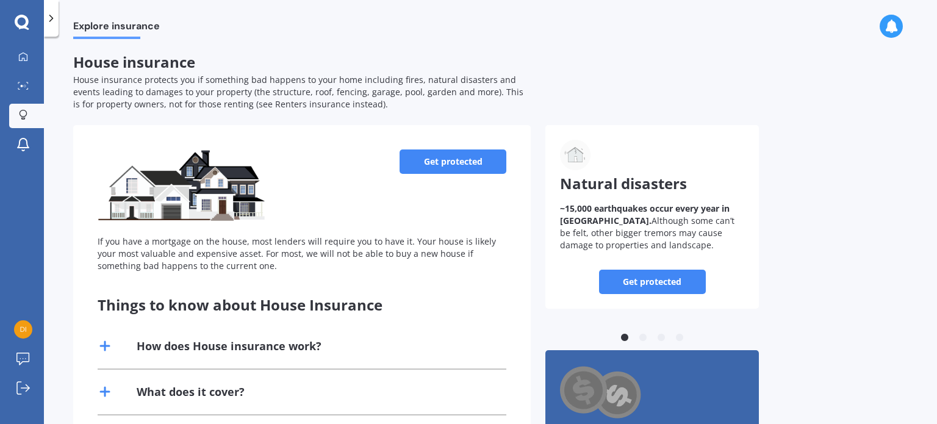
scroll to position [265, 0]
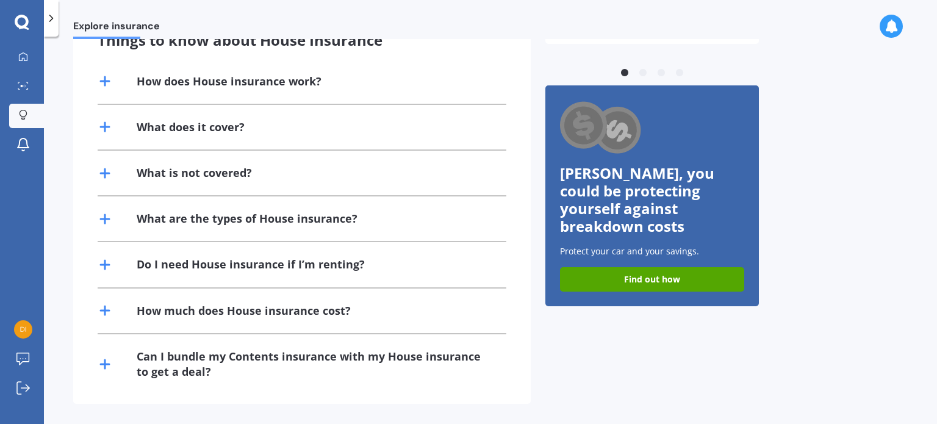
click at [106, 219] on icon at bounding box center [105, 219] width 15 height 15
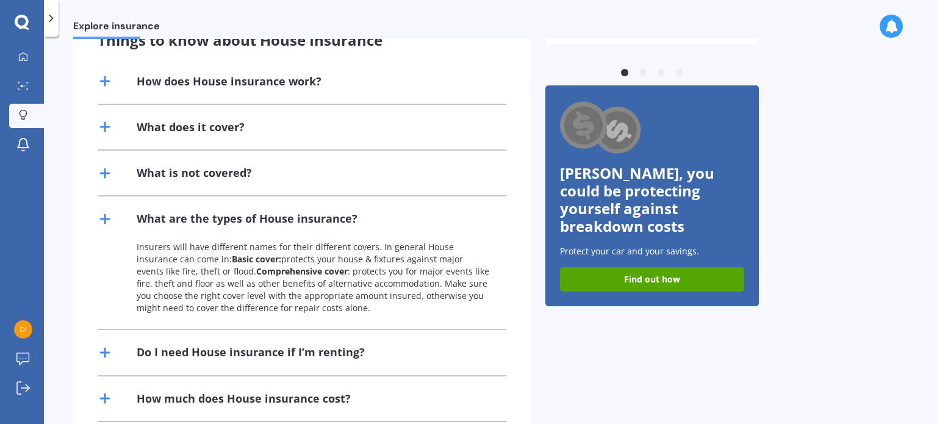
click at [93, 367] on div "Get protected If you have a mortgage on the house, most lenders will require yo…" at bounding box center [302, 175] width 458 height 631
click at [103, 350] on icon at bounding box center [105, 352] width 15 height 15
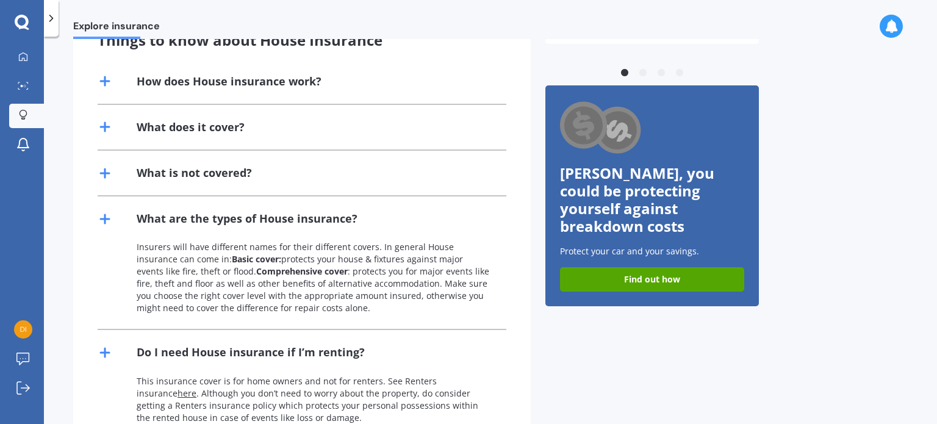
scroll to position [416, 0]
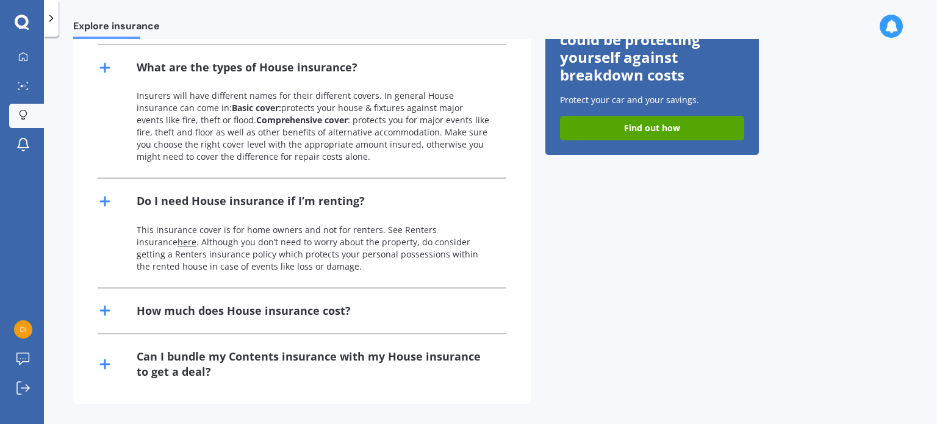
click at [102, 364] on icon at bounding box center [105, 364] width 15 height 15
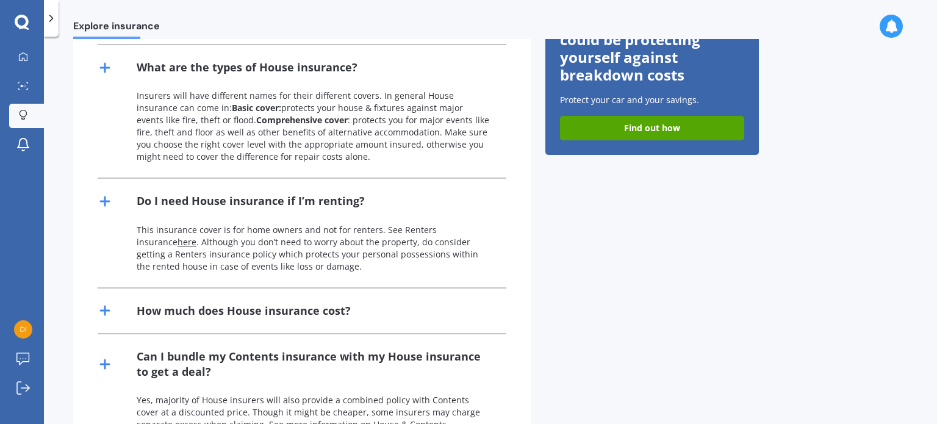
scroll to position [0, 0]
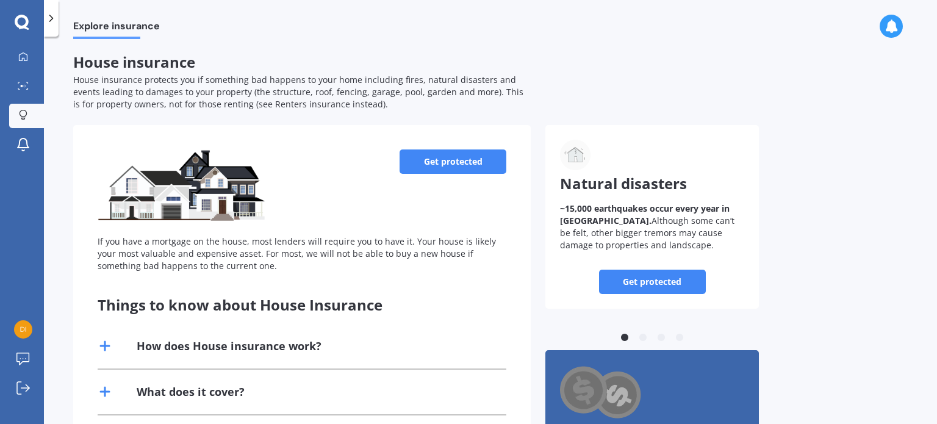
drag, startPoint x: 936, startPoint y: 12, endPoint x: 936, endPoint y: -29, distance: 40.3
click at [936, 0] on html "We are experiencing high volume of Market Scans . Just a heads up we will have …" at bounding box center [468, 212] width 937 height 424
